Goal: Transaction & Acquisition: Purchase product/service

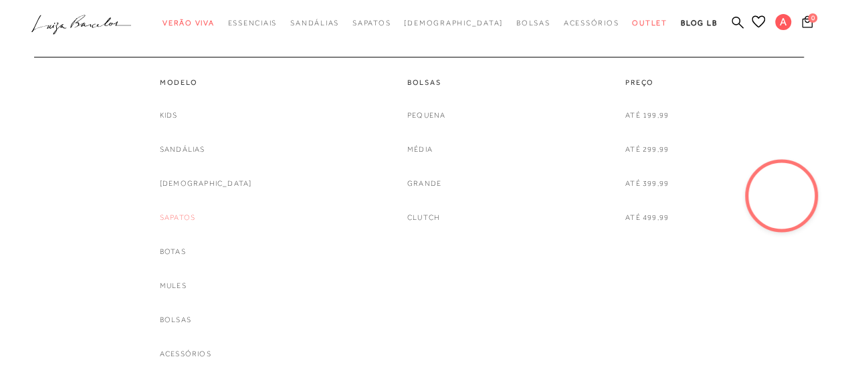
scroll to position [150, 0]
click at [195, 215] on link "Sapatos" at bounding box center [177, 218] width 35 height 14
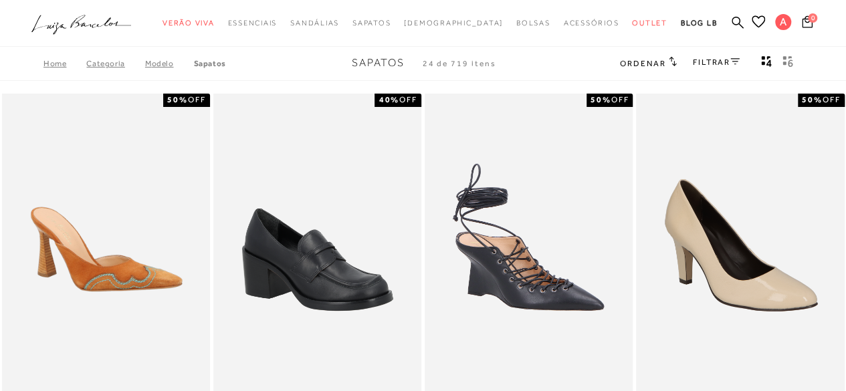
click at [736, 65] on icon at bounding box center [734, 61] width 9 height 7
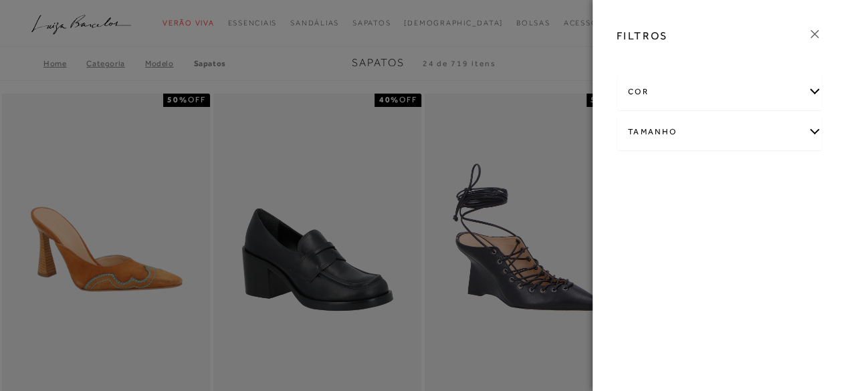
click at [716, 128] on div "Tamanho" at bounding box center [719, 131] width 205 height 35
click at [649, 228] on link "Ver mais..." at bounding box center [653, 233] width 36 height 10
click at [778, 261] on label "39" at bounding box center [793, 246] width 31 height 29
click at [775, 255] on input "39" at bounding box center [781, 247] width 13 height 13
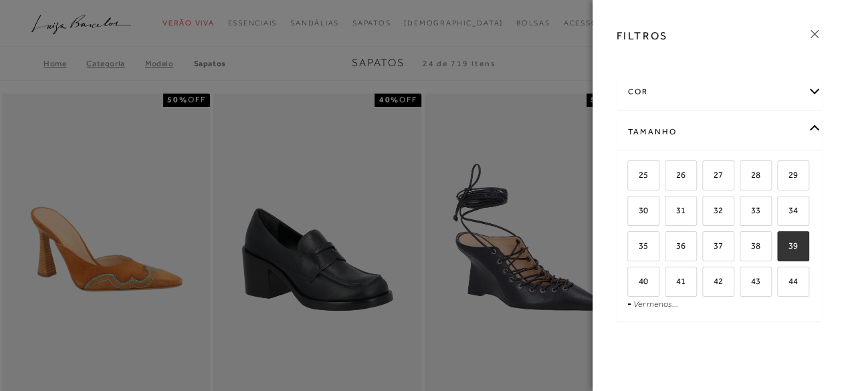
checkbox input "true"
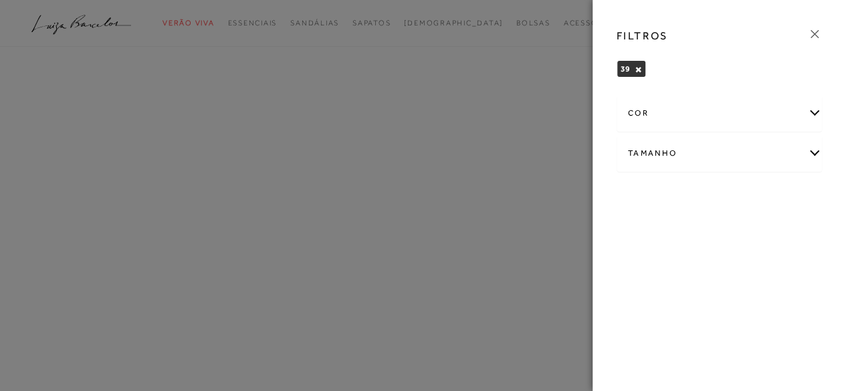
click at [817, 35] on icon at bounding box center [814, 34] width 15 height 15
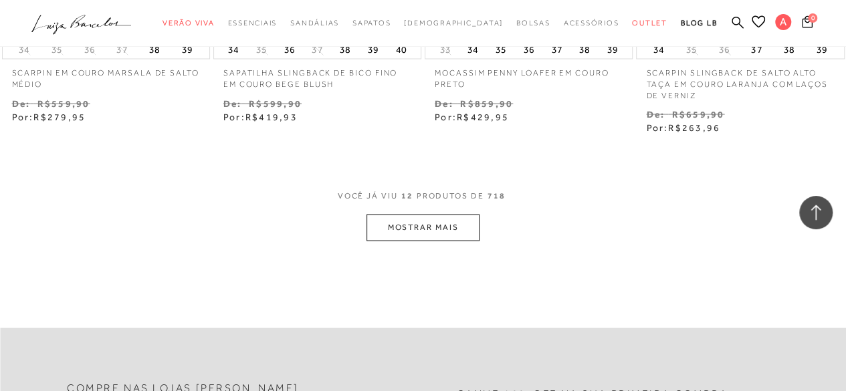
scroll to position [1291, 0]
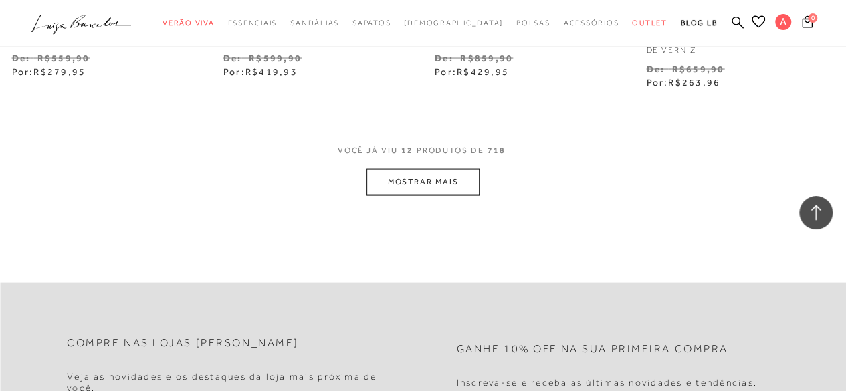
click at [442, 182] on button "MOSTRAR MAIS" at bounding box center [423, 182] width 112 height 26
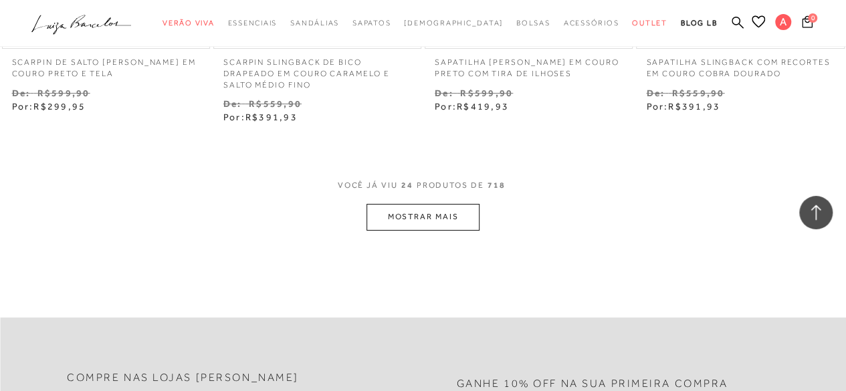
scroll to position [2553, 0]
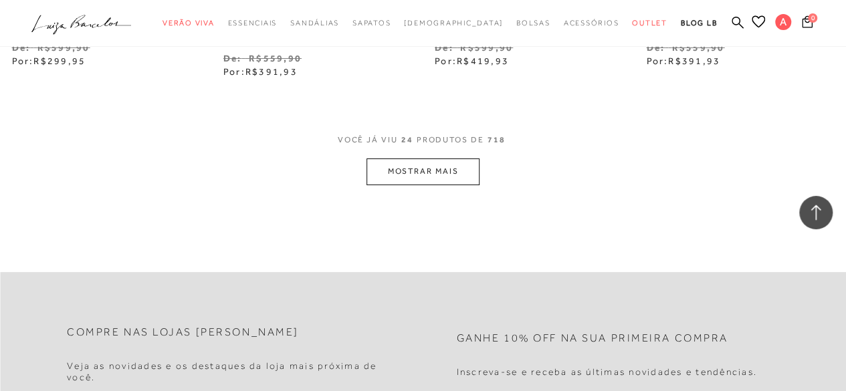
click at [445, 177] on button "MOSTRAR MAIS" at bounding box center [423, 172] width 112 height 26
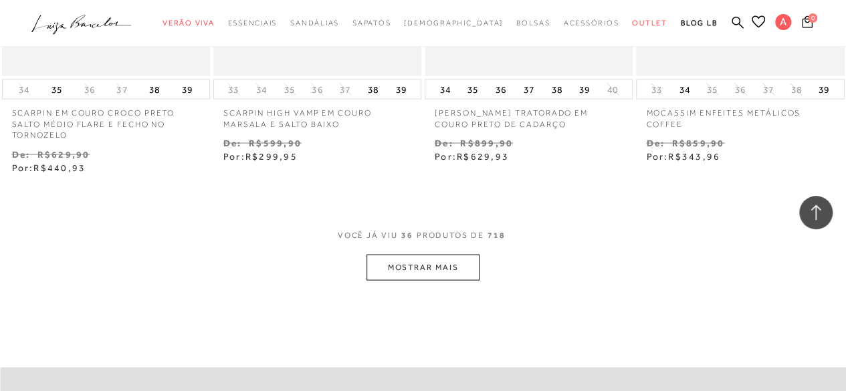
scroll to position [3721, 0]
click at [431, 265] on button "MOSTRAR MAIS" at bounding box center [423, 266] width 112 height 26
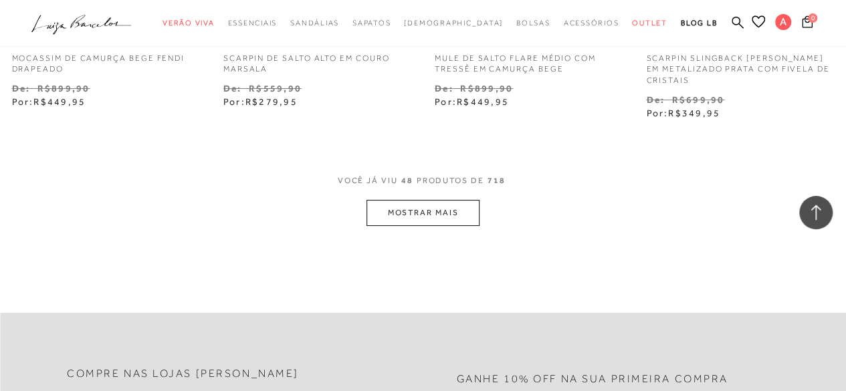
scroll to position [5038, 0]
click at [436, 204] on button "MOSTRAR MAIS" at bounding box center [423, 212] width 112 height 26
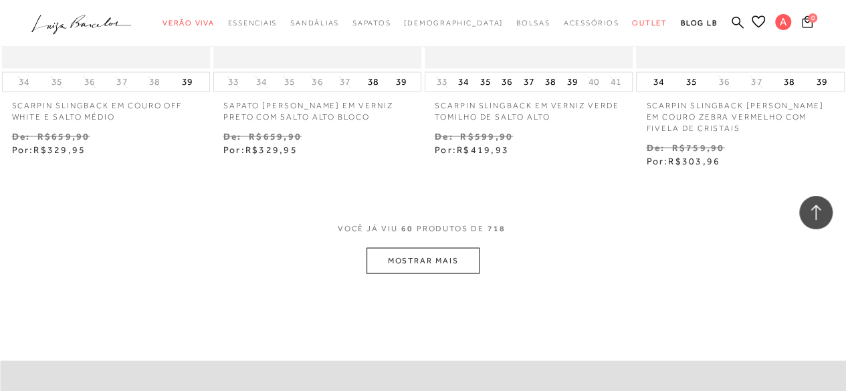
scroll to position [6329, 0]
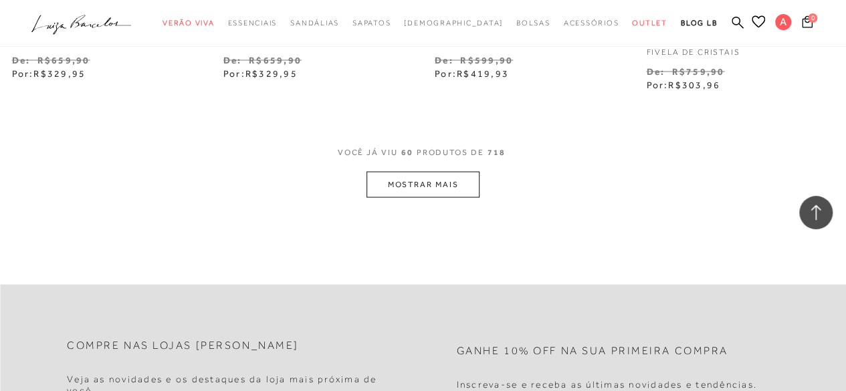
click at [439, 187] on button "MOSTRAR MAIS" at bounding box center [423, 184] width 112 height 26
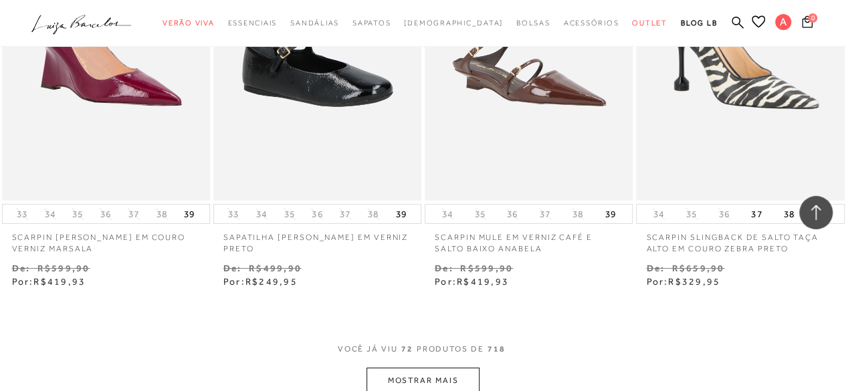
scroll to position [7474, 0]
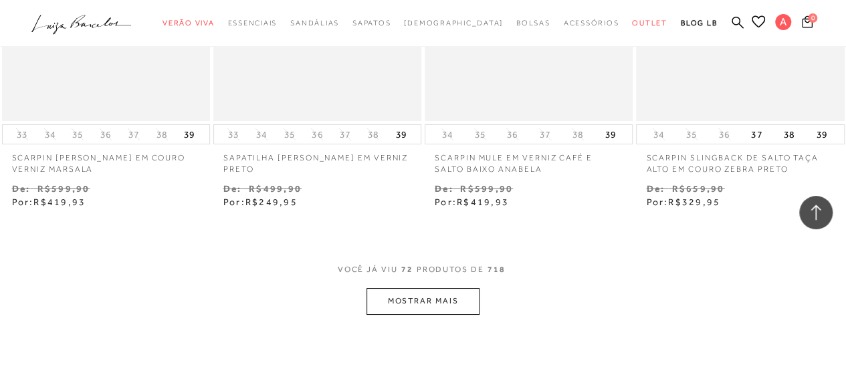
click at [429, 296] on button "MOSTRAR MAIS" at bounding box center [423, 301] width 112 height 26
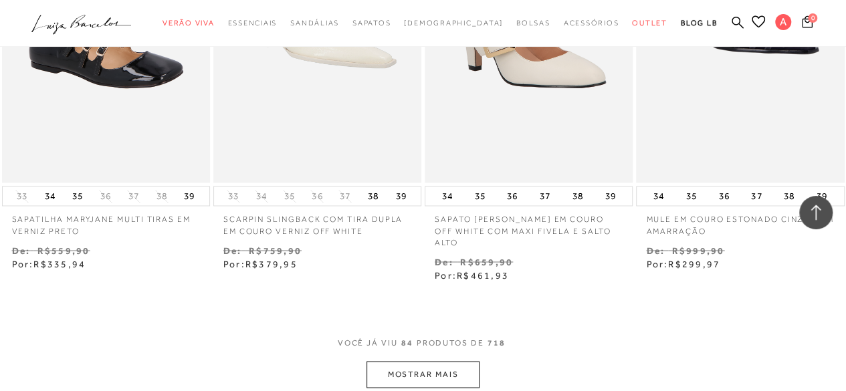
scroll to position [8640, 0]
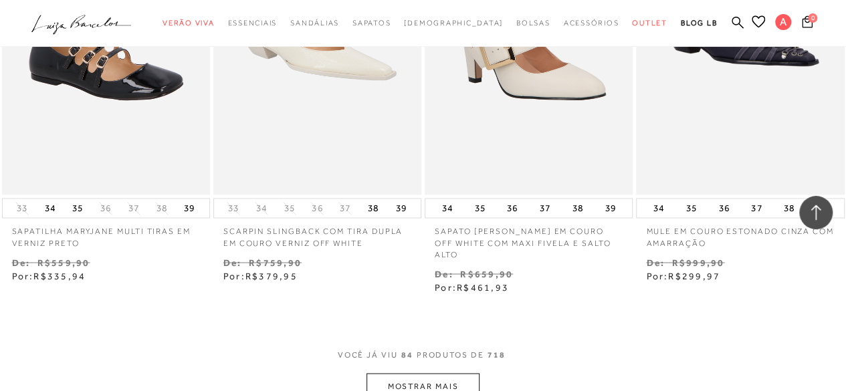
click at [425, 373] on button "MOSTRAR MAIS" at bounding box center [423, 386] width 112 height 26
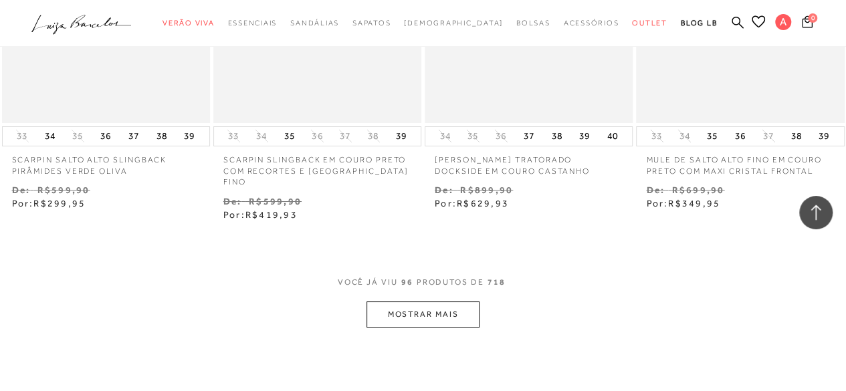
scroll to position [9988, 0]
click at [441, 300] on button "MOSTRAR MAIS" at bounding box center [423, 313] width 112 height 26
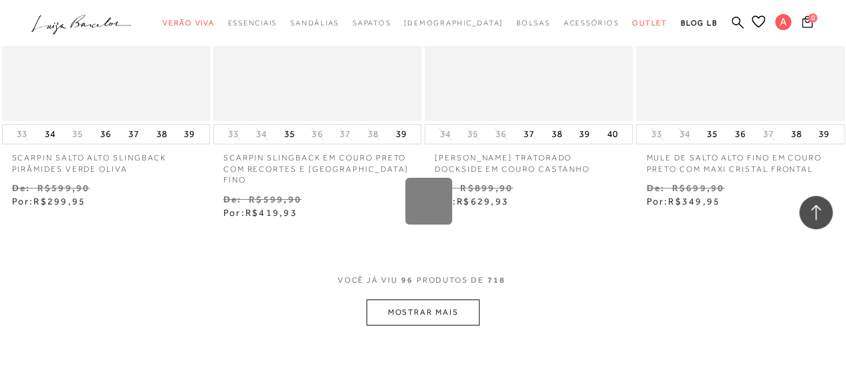
click at [441, 292] on div "Loading..." at bounding box center [423, 195] width 846 height 391
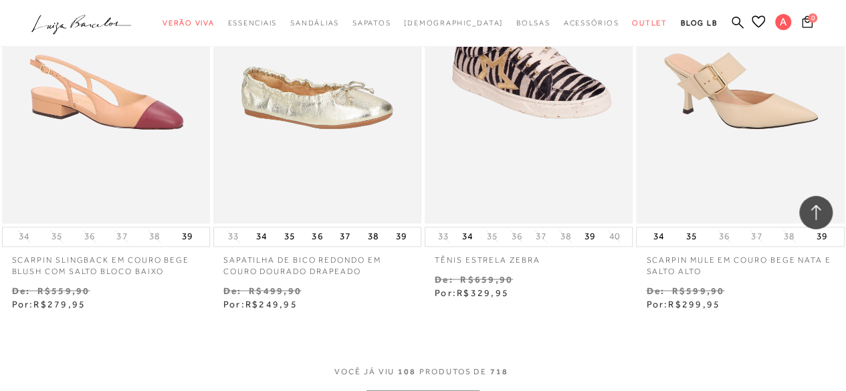
scroll to position [11157, 0]
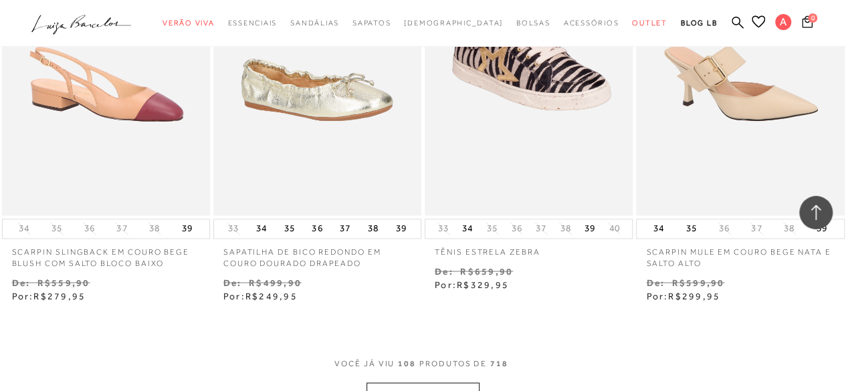
click at [436, 383] on button "MOSTRAR MAIS" at bounding box center [423, 396] width 112 height 26
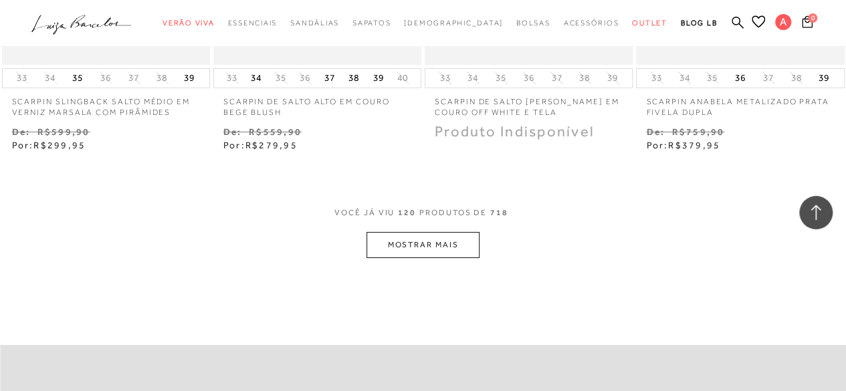
scroll to position [12559, 0]
click at [453, 231] on button "MOSTRAR MAIS" at bounding box center [423, 244] width 112 height 26
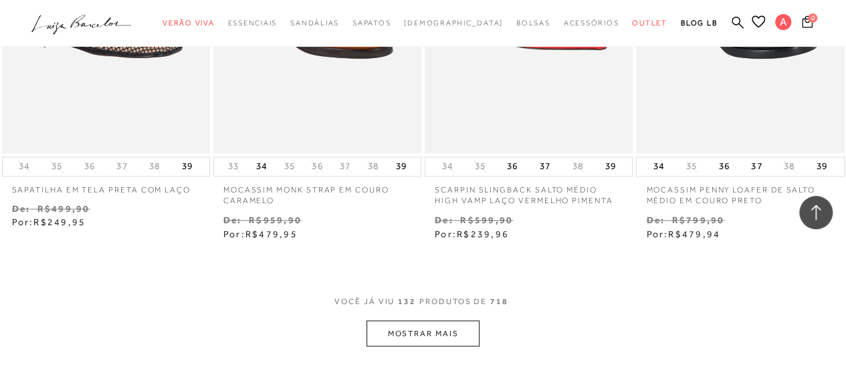
scroll to position [13722, 0]
click at [445, 320] on button "MOSTRAR MAIS" at bounding box center [423, 333] width 112 height 26
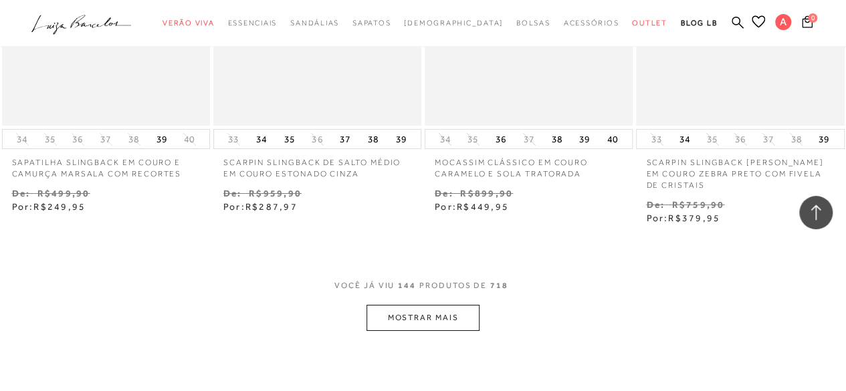
scroll to position [15134, 0]
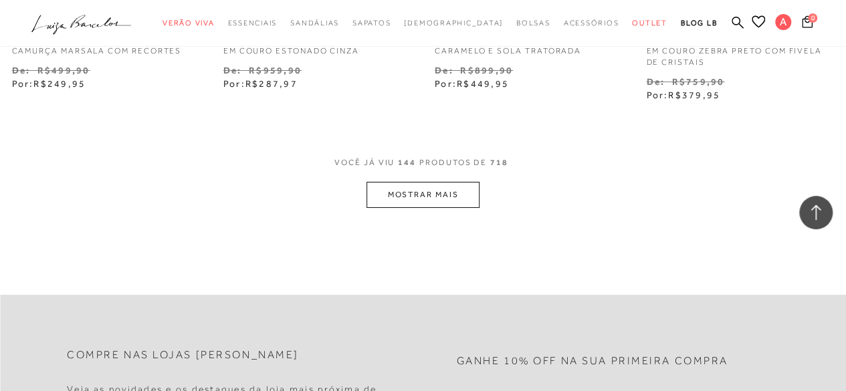
click at [443, 182] on button "MOSTRAR MAIS" at bounding box center [423, 195] width 112 height 26
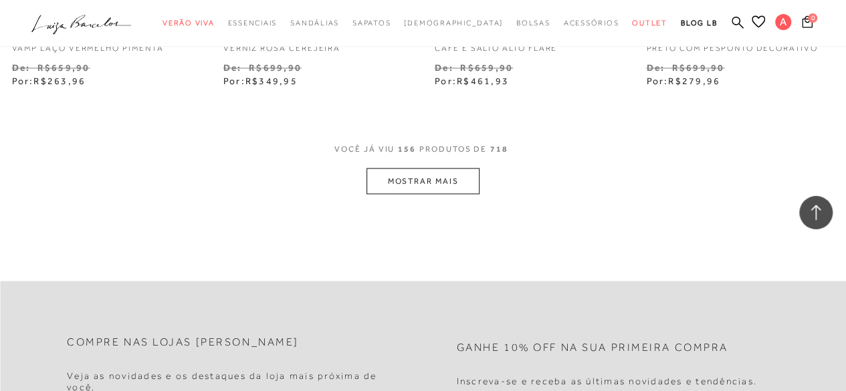
scroll to position [16390, 0]
click at [449, 166] on button "MOSTRAR MAIS" at bounding box center [423, 179] width 112 height 26
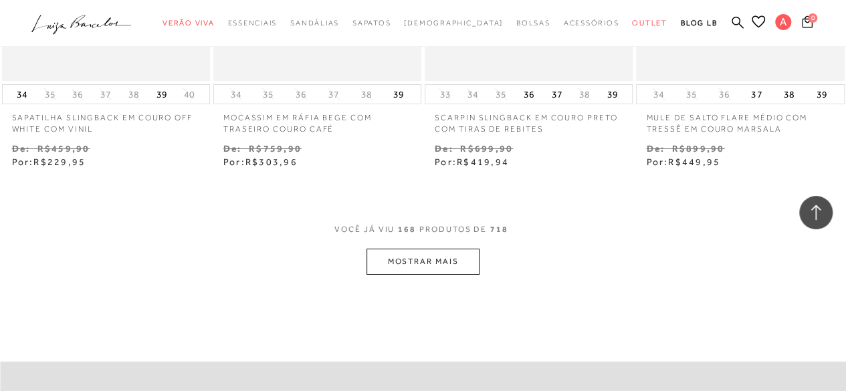
scroll to position [17571, 0]
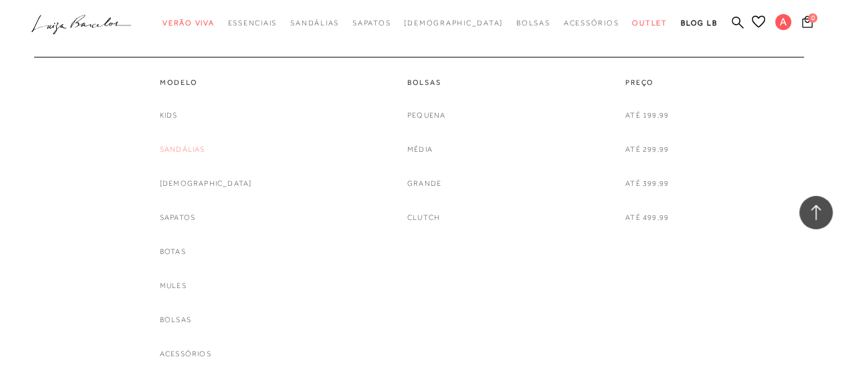
click at [205, 149] on link "Sandálias" at bounding box center [182, 149] width 45 height 14
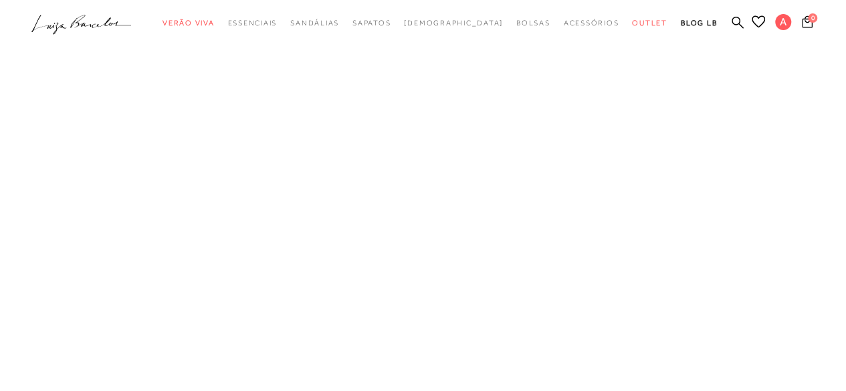
scroll to position [816, 0]
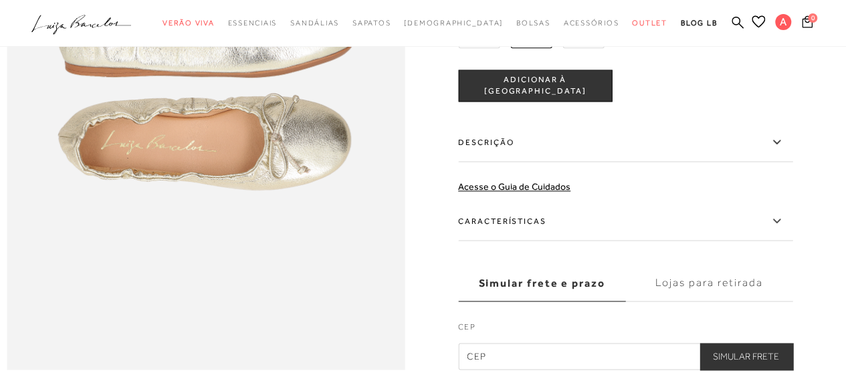
scroll to position [821, 0]
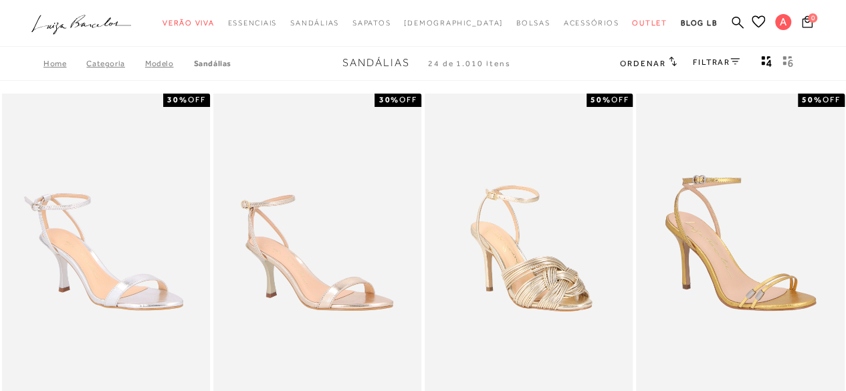
click at [710, 64] on link "FILTRAR" at bounding box center [716, 62] width 47 height 9
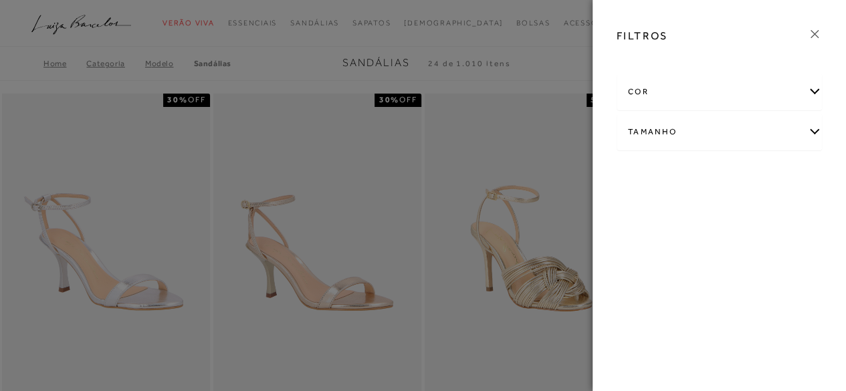
click at [701, 131] on div "Tamanho" at bounding box center [719, 131] width 205 height 35
click at [662, 268] on link "Ver mais..." at bounding box center [653, 269] width 36 height 10
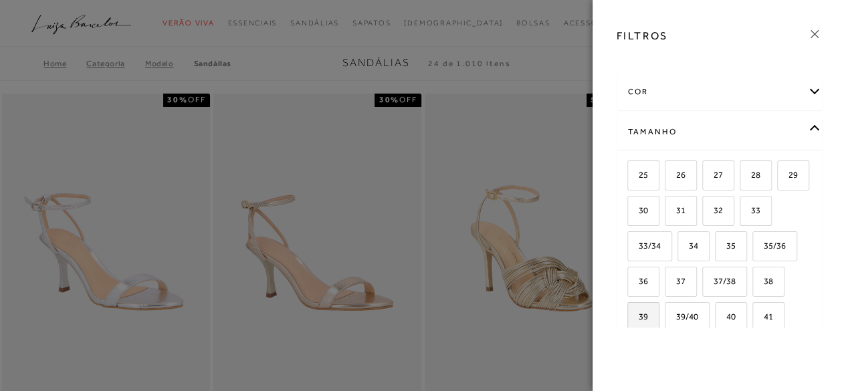
click at [648, 314] on span "39" at bounding box center [638, 317] width 19 height 10
click at [639, 314] on input "39" at bounding box center [631, 318] width 13 height 13
checkbox input "true"
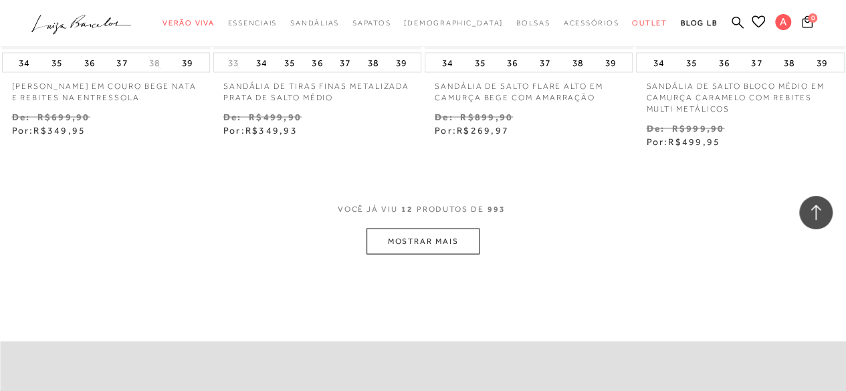
scroll to position [1223, 0]
click at [439, 228] on button "MOSTRAR MAIS" at bounding box center [423, 240] width 112 height 26
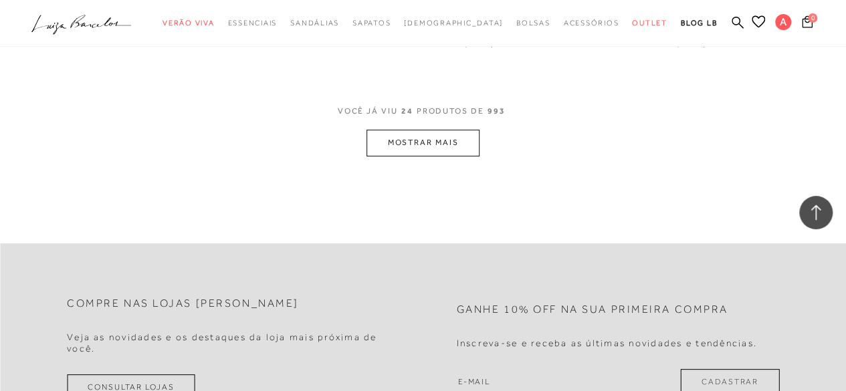
scroll to position [2582, 0]
click at [449, 129] on button "MOSTRAR MAIS" at bounding box center [423, 142] width 112 height 26
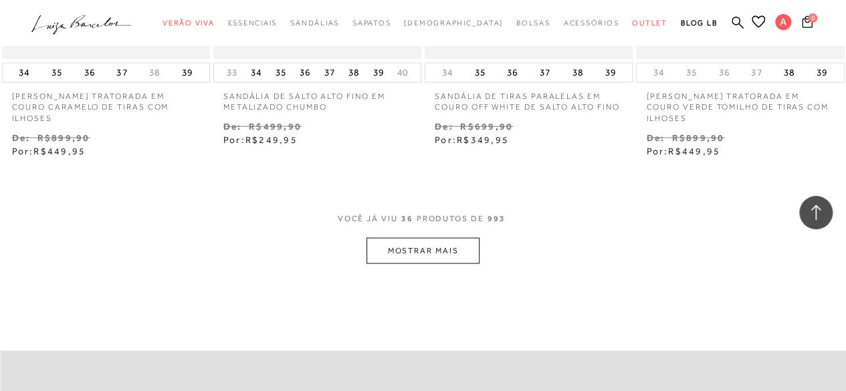
scroll to position [3762, 0]
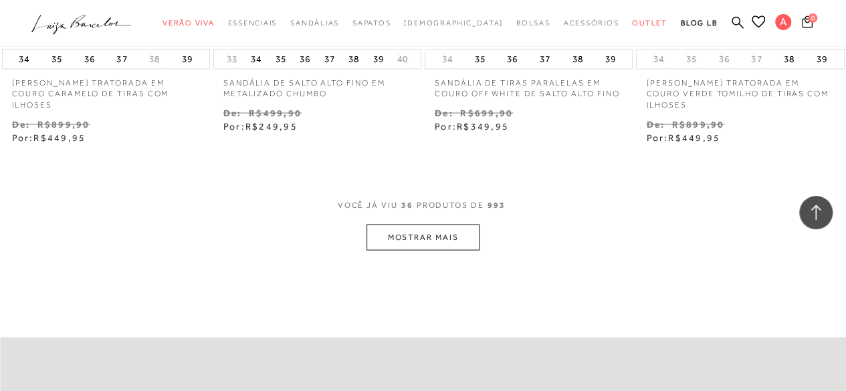
click at [446, 226] on button "MOSTRAR MAIS" at bounding box center [423, 237] width 112 height 26
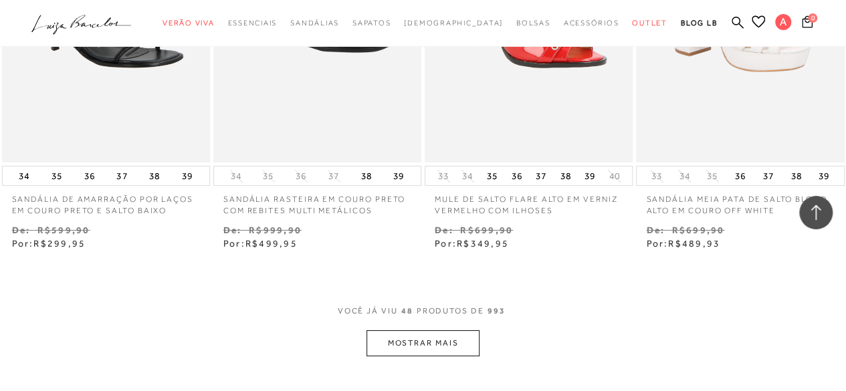
scroll to position [4935, 0]
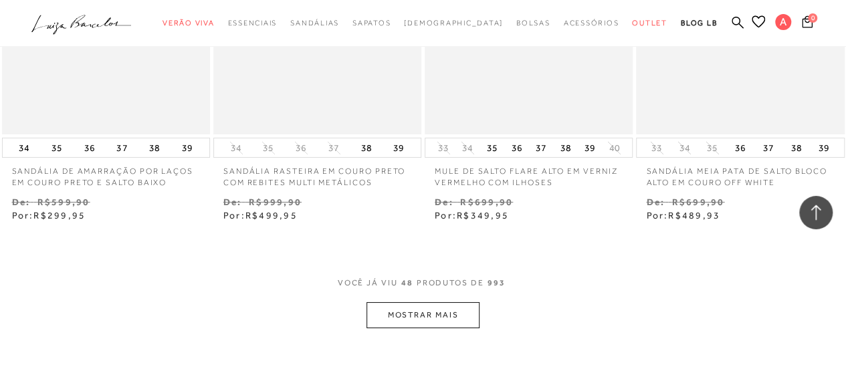
click at [438, 302] on button "MOSTRAR MAIS" at bounding box center [423, 315] width 112 height 26
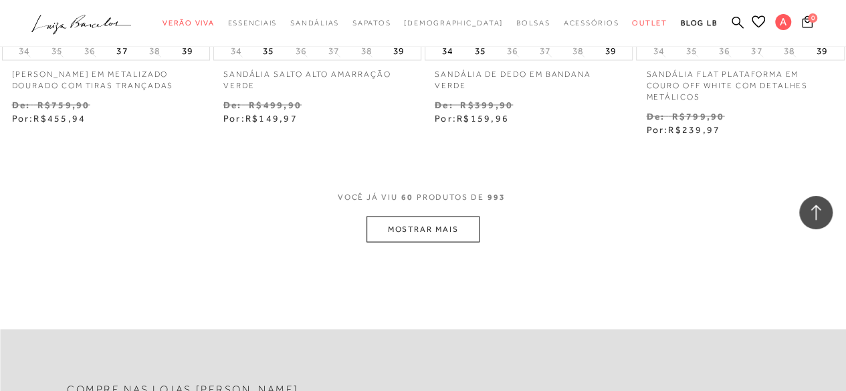
scroll to position [6296, 0]
click at [446, 215] on button "MOSTRAR MAIS" at bounding box center [423, 228] width 112 height 26
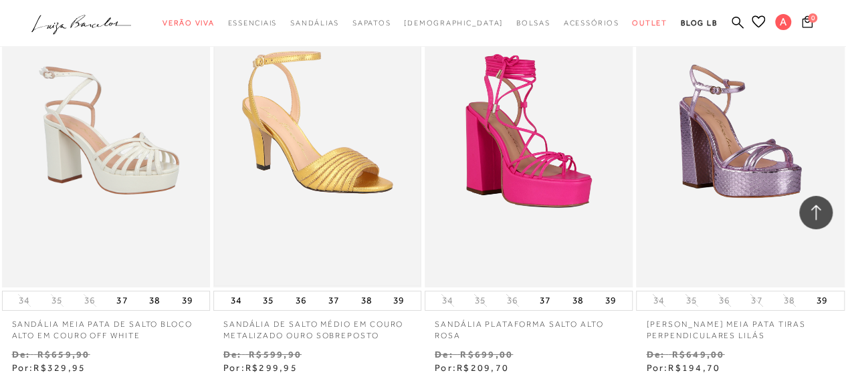
scroll to position [7424, 0]
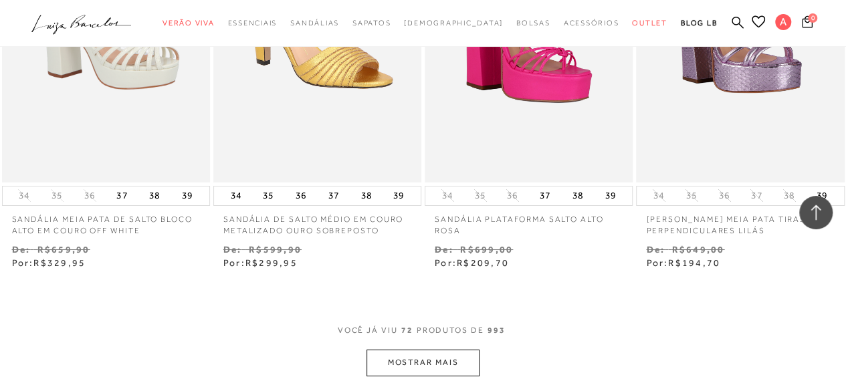
click at [413, 350] on button "MOSTRAR MAIS" at bounding box center [423, 363] width 112 height 26
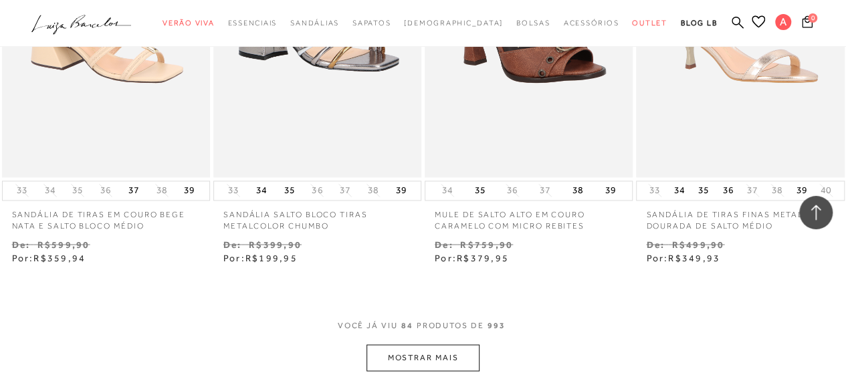
scroll to position [8681, 0]
click at [413, 344] on button "MOSTRAR MAIS" at bounding box center [423, 357] width 112 height 26
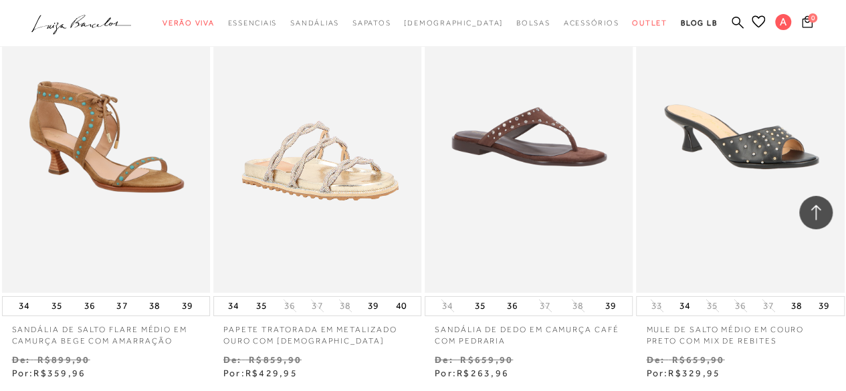
scroll to position [10057, 0]
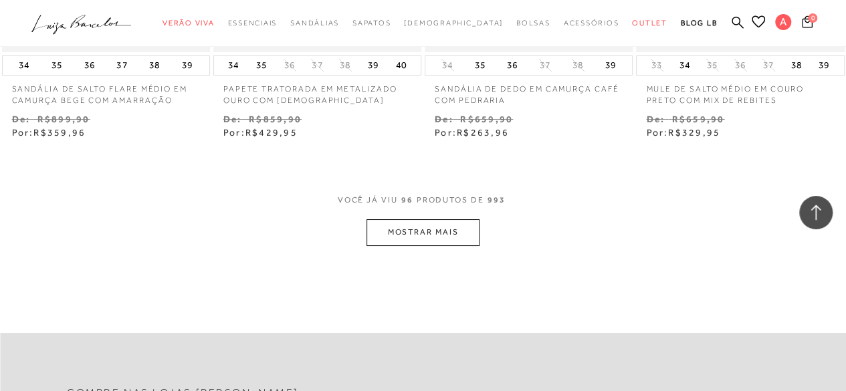
click at [429, 219] on button "MOSTRAR MAIS" at bounding box center [423, 232] width 112 height 26
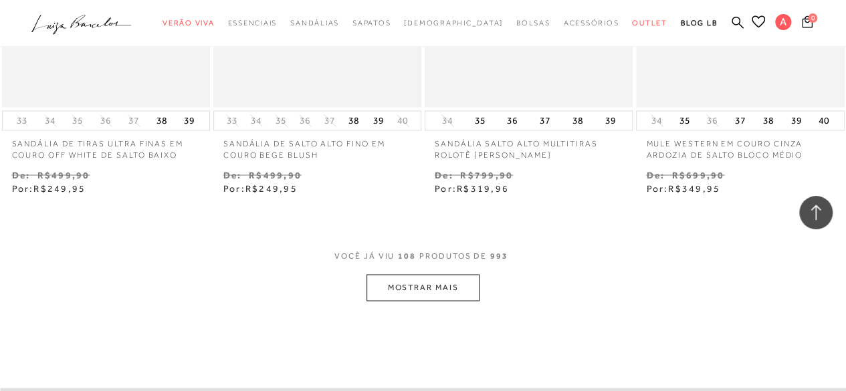
scroll to position [11279, 0]
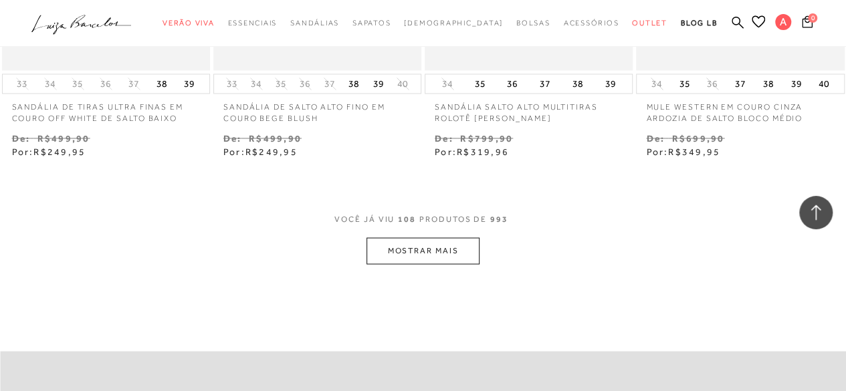
click at [429, 237] on button "MOSTRAR MAIS" at bounding box center [423, 250] width 112 height 26
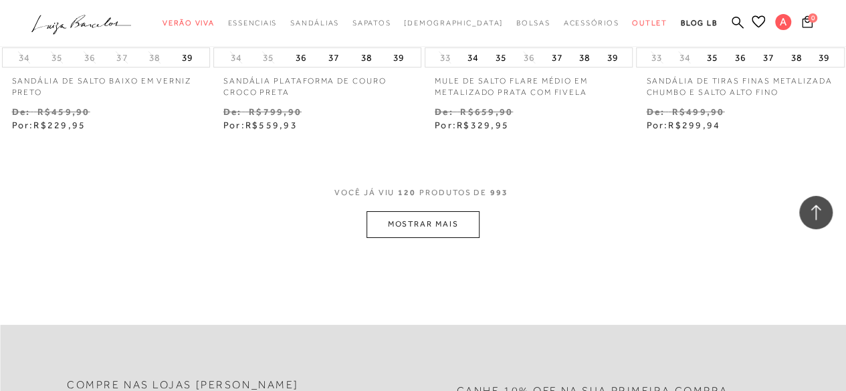
scroll to position [12564, 0]
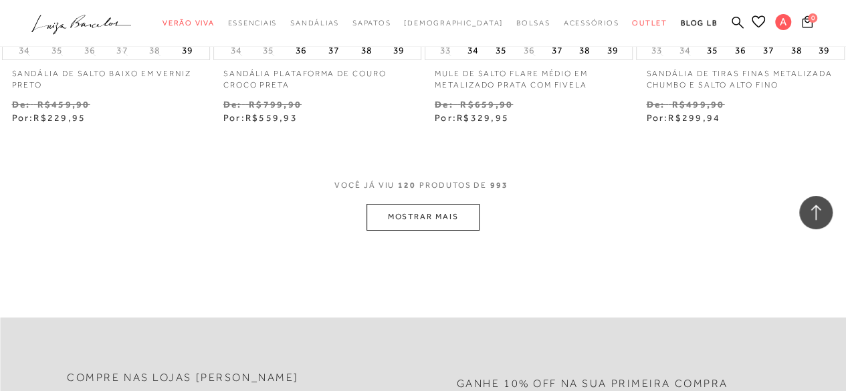
click at [395, 204] on button "MOSTRAR MAIS" at bounding box center [423, 217] width 112 height 26
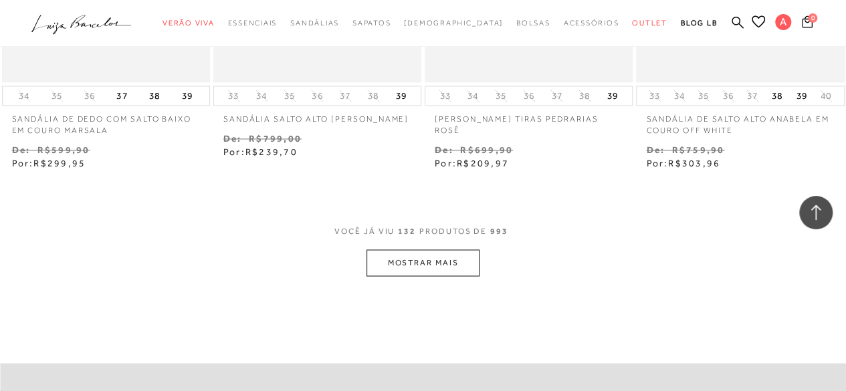
scroll to position [13771, 0]
click at [399, 249] on button "MOSTRAR MAIS" at bounding box center [423, 262] width 112 height 26
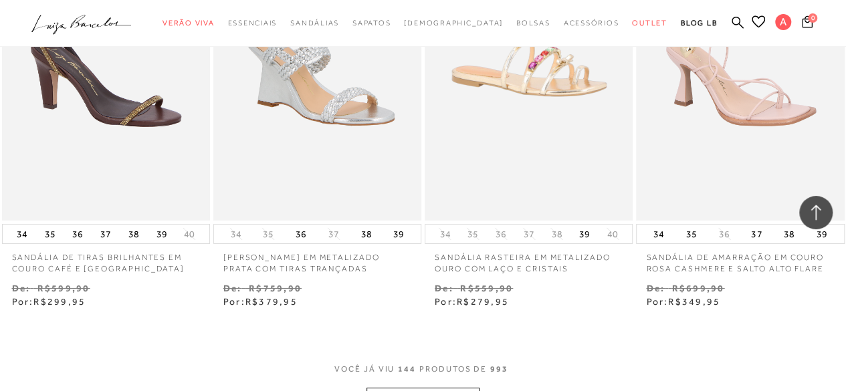
scroll to position [14993, 0]
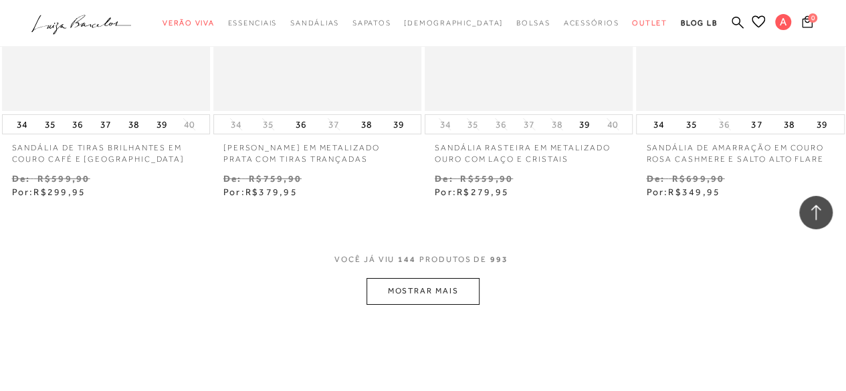
click at [402, 278] on button "MOSTRAR MAIS" at bounding box center [423, 291] width 112 height 26
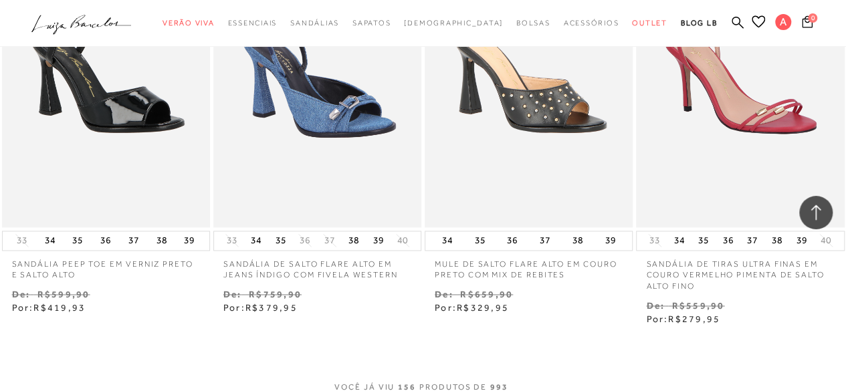
scroll to position [16298, 0]
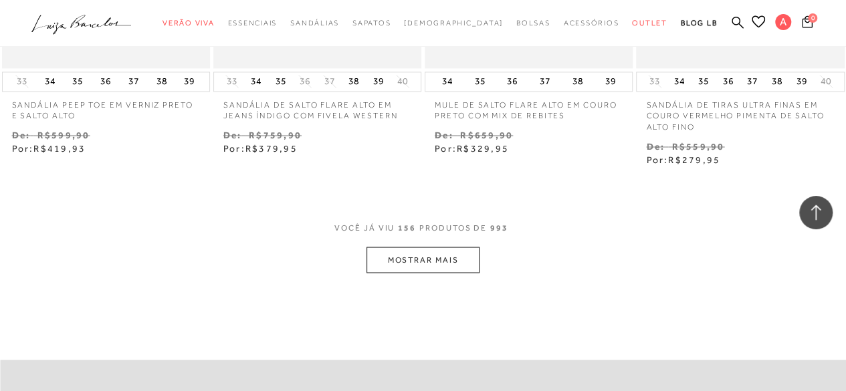
click at [413, 247] on button "MOSTRAR MAIS" at bounding box center [423, 260] width 112 height 26
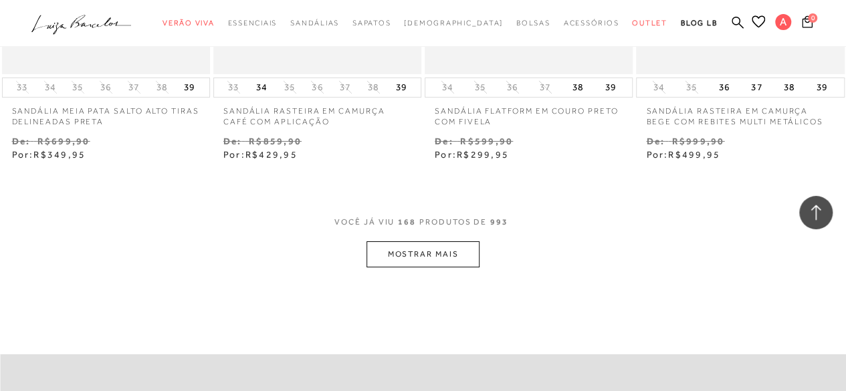
scroll to position [17544, 0]
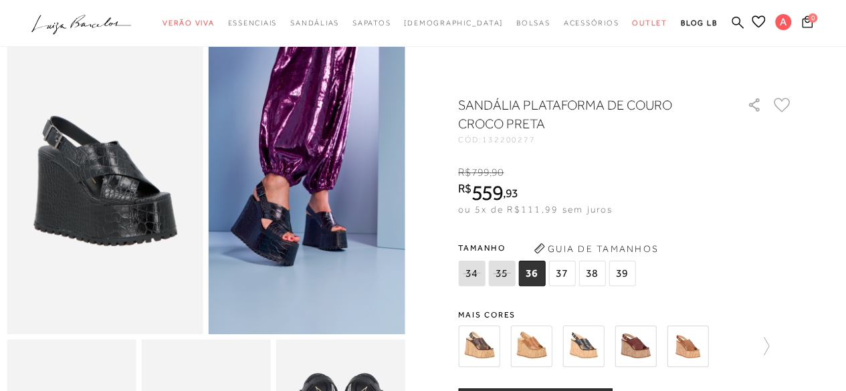
scroll to position [56, 0]
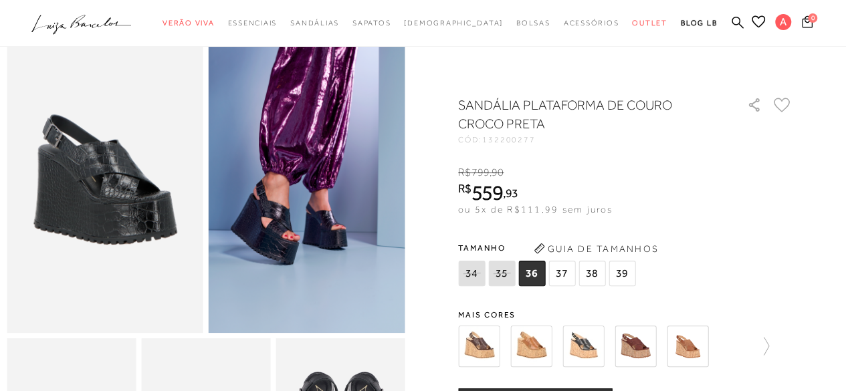
click at [540, 347] on img at bounding box center [530, 346] width 41 height 41
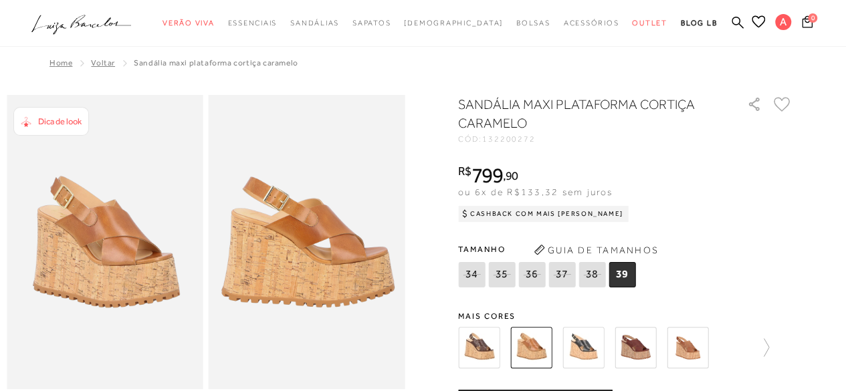
scroll to position [130, 0]
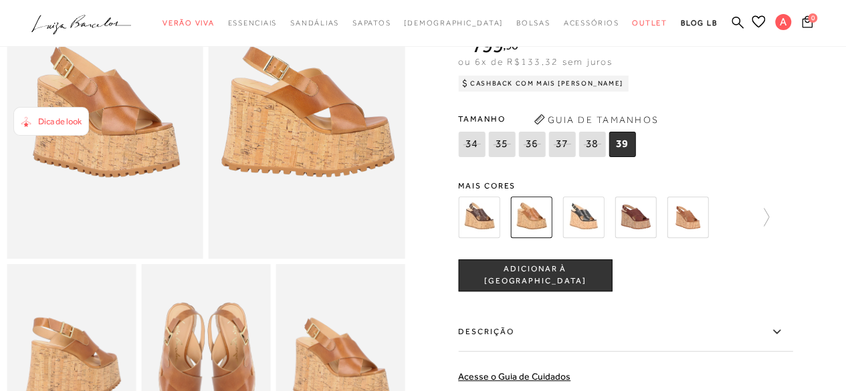
click at [640, 212] on img at bounding box center [635, 217] width 41 height 41
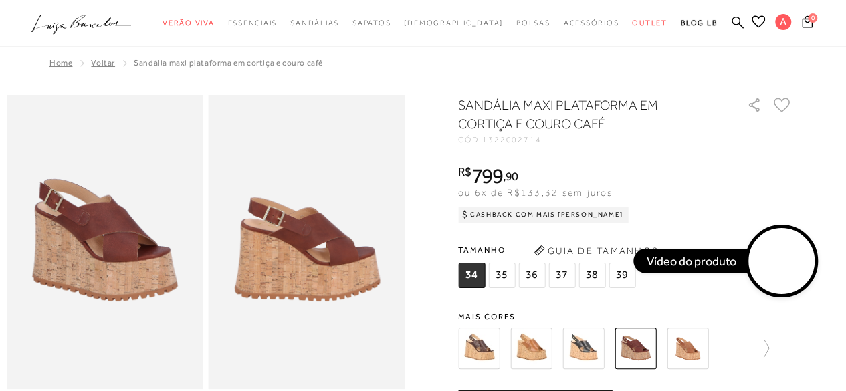
click at [696, 348] on img at bounding box center [687, 348] width 41 height 41
